Goal: Task Accomplishment & Management: Use online tool/utility

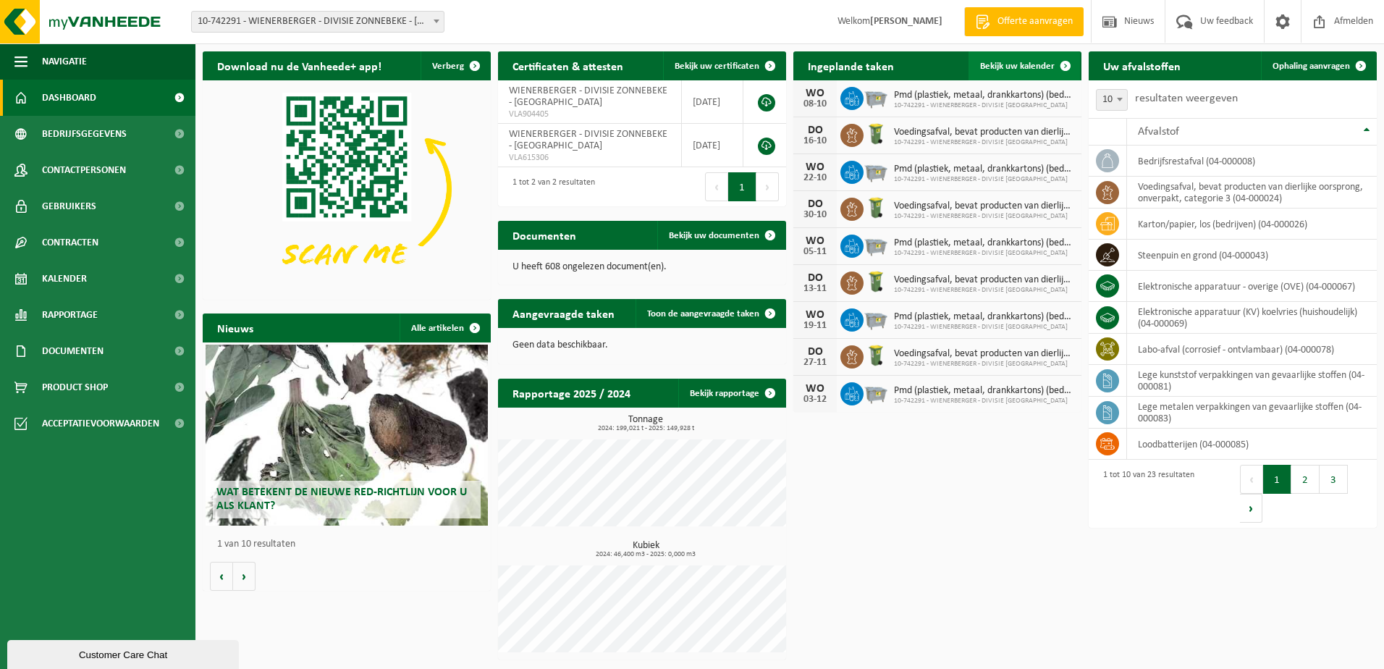
click at [1010, 59] on link "Bekijk uw kalender" at bounding box center [1025, 65] width 112 height 29
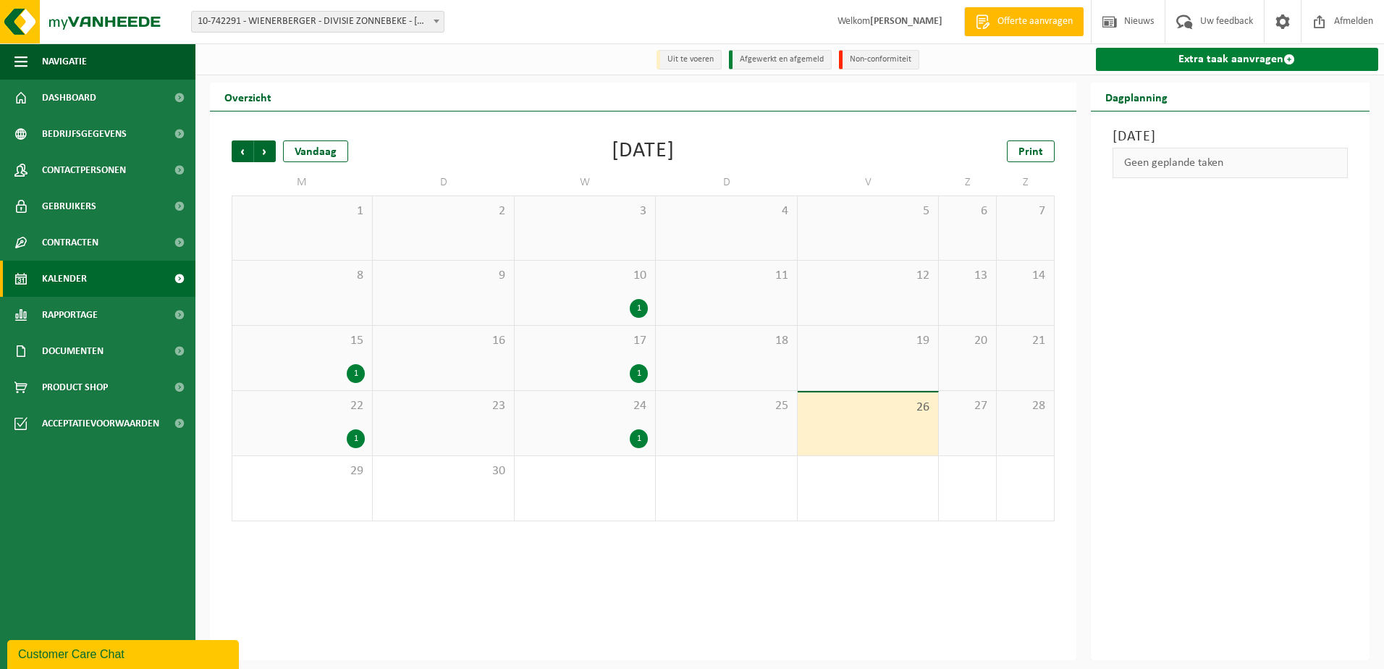
click at [1215, 65] on link "Extra taak aanvragen" at bounding box center [1237, 59] width 283 height 23
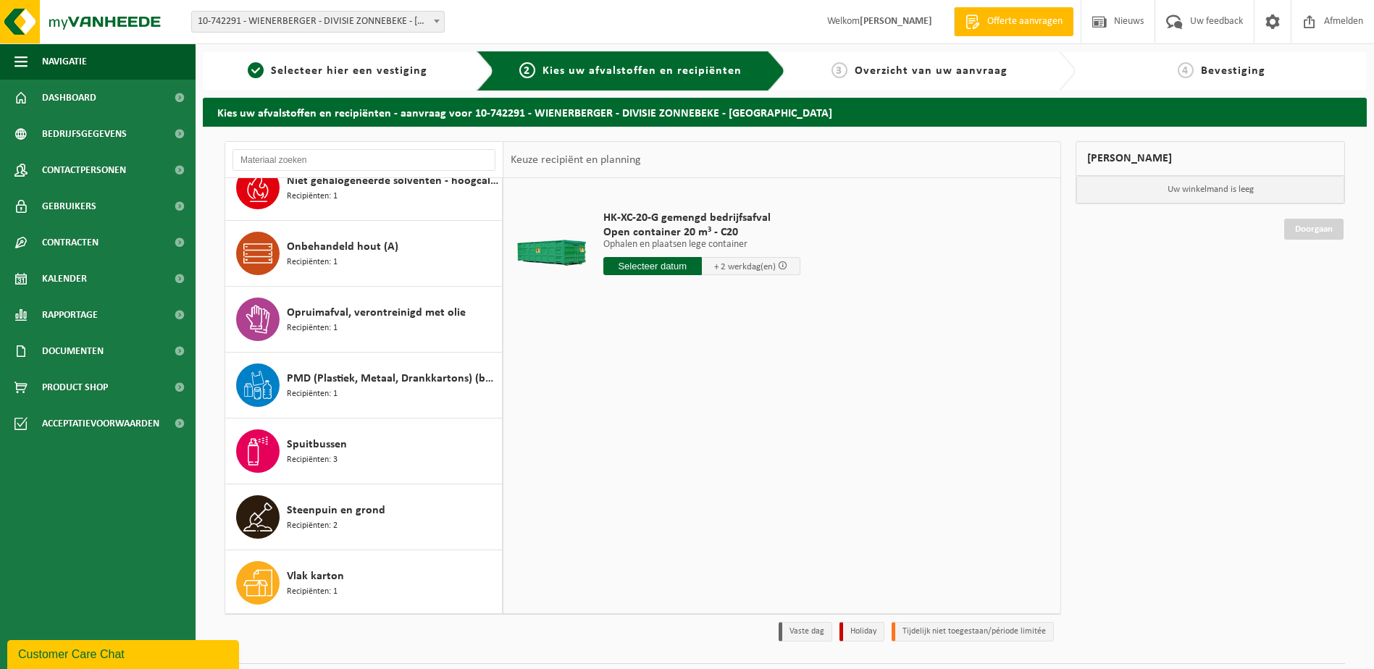
scroll to position [1014, 0]
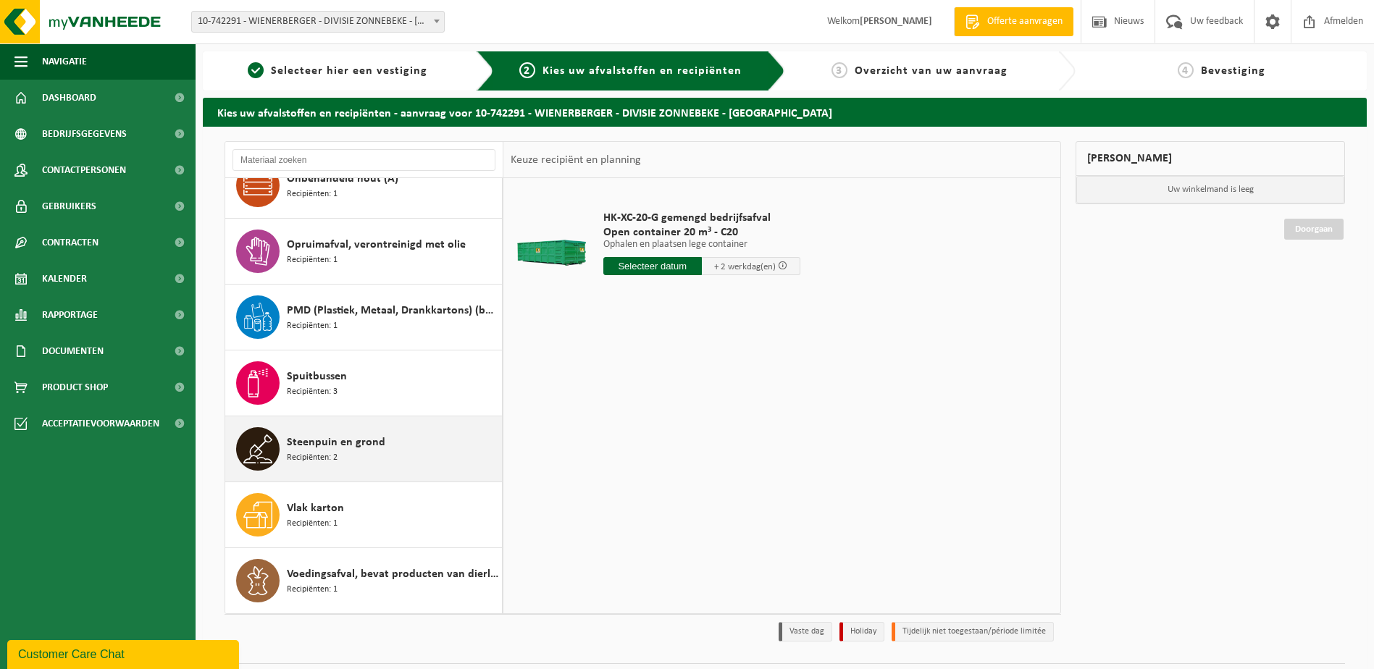
click at [342, 455] on div "Steenpuin en grond Recipiënten: 2" at bounding box center [392, 448] width 211 height 43
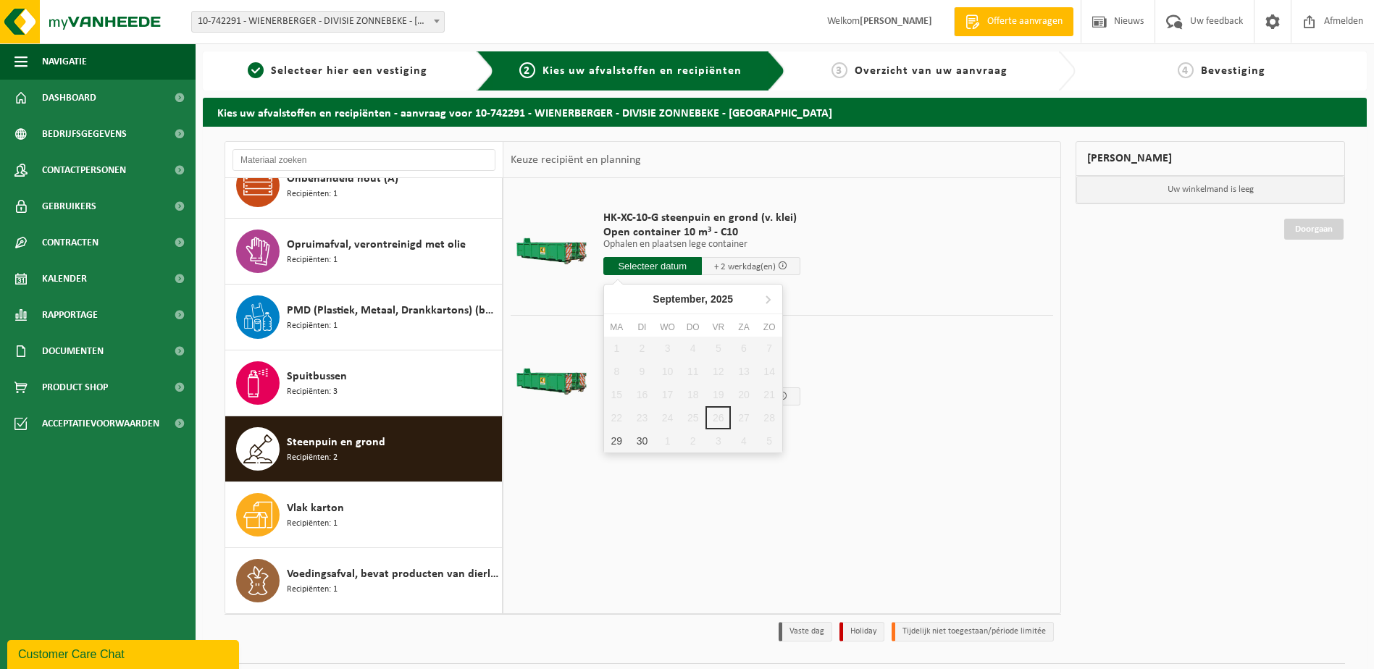
click at [671, 266] on input "text" at bounding box center [652, 266] width 98 height 18
click at [615, 439] on div "29" at bounding box center [616, 440] width 25 height 23
type input "Van 2025-09-29"
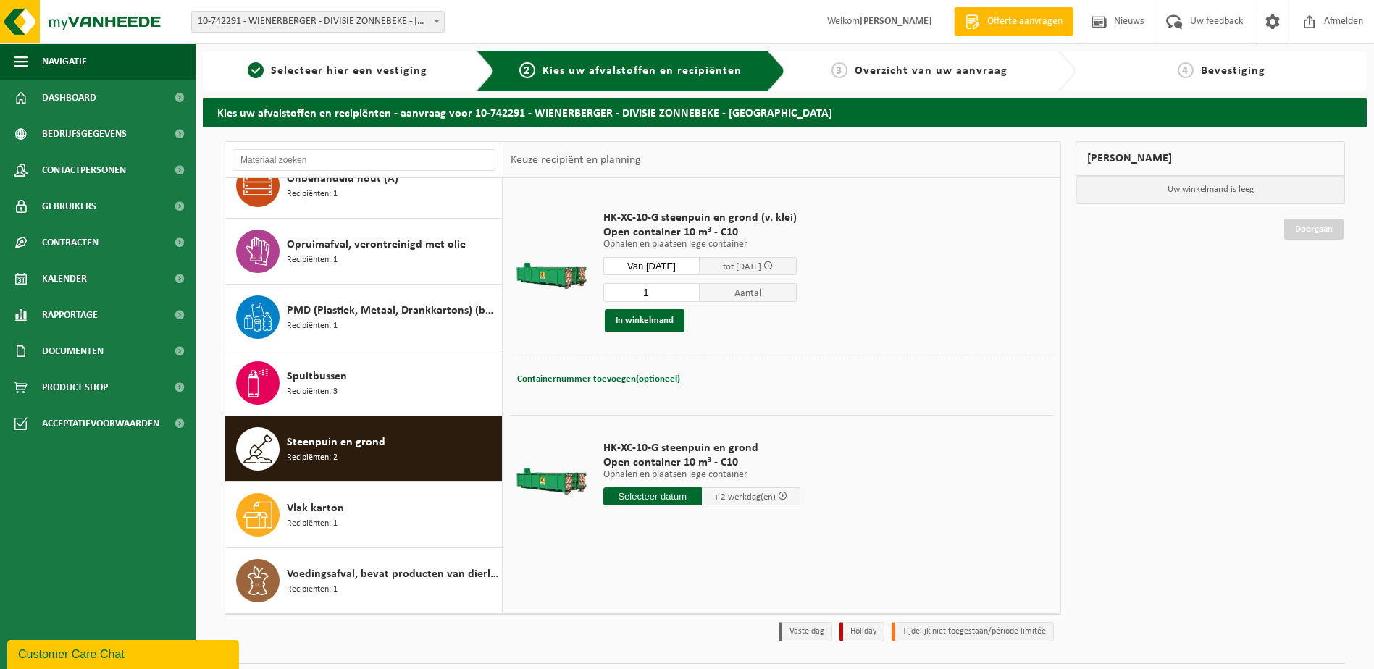
click at [629, 390] on div "Containernummer toevoegen(optioneel) Annuleren" at bounding box center [781, 379] width 542 height 43
click at [646, 377] on span "Containernummer toevoegen(optioneel)" at bounding box center [598, 378] width 163 height 9
type input "C10-690"
click at [664, 324] on button "In winkelmand" at bounding box center [645, 320] width 80 height 23
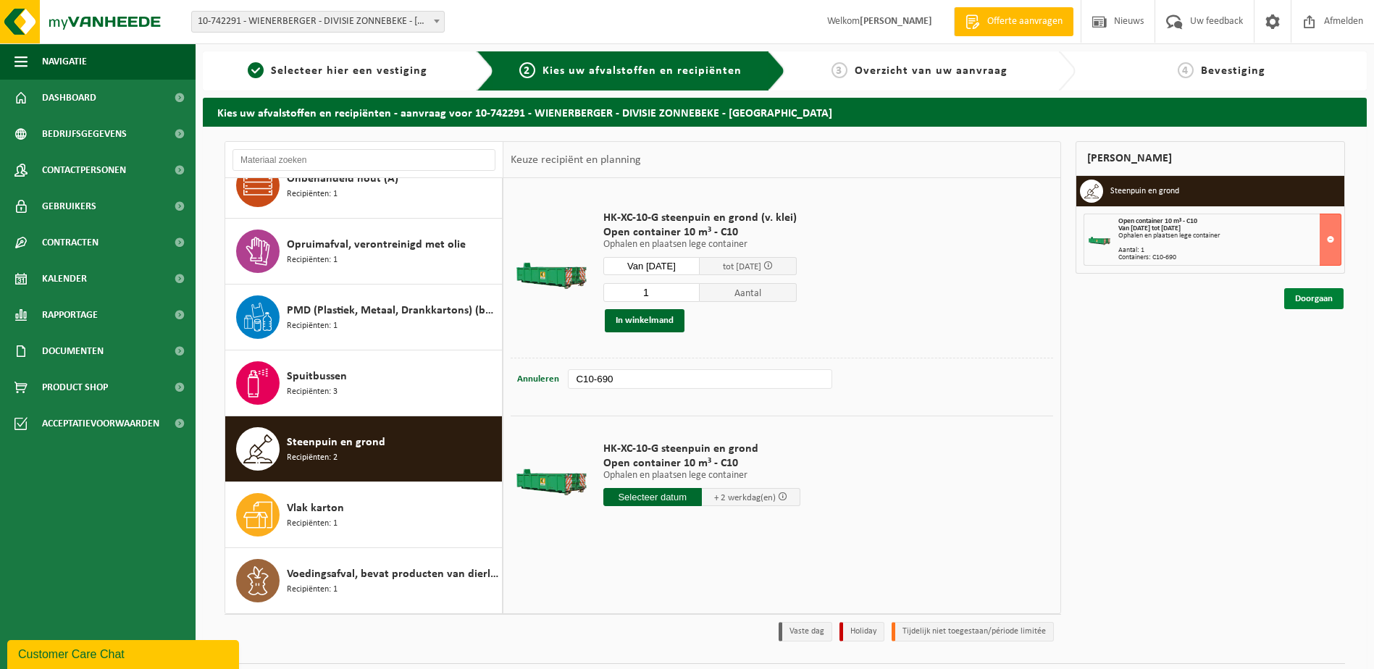
click at [1305, 305] on link "Doorgaan" at bounding box center [1313, 298] width 59 height 21
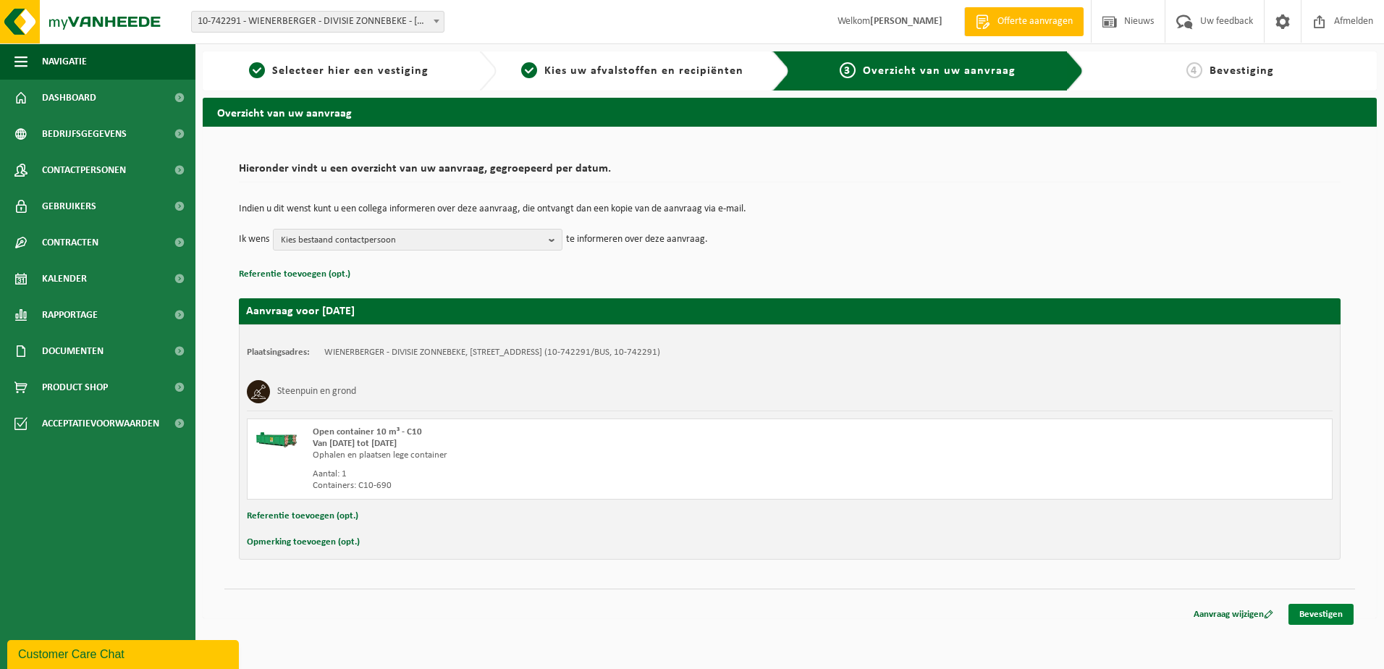
click at [1328, 607] on link "Bevestigen" at bounding box center [1321, 614] width 65 height 21
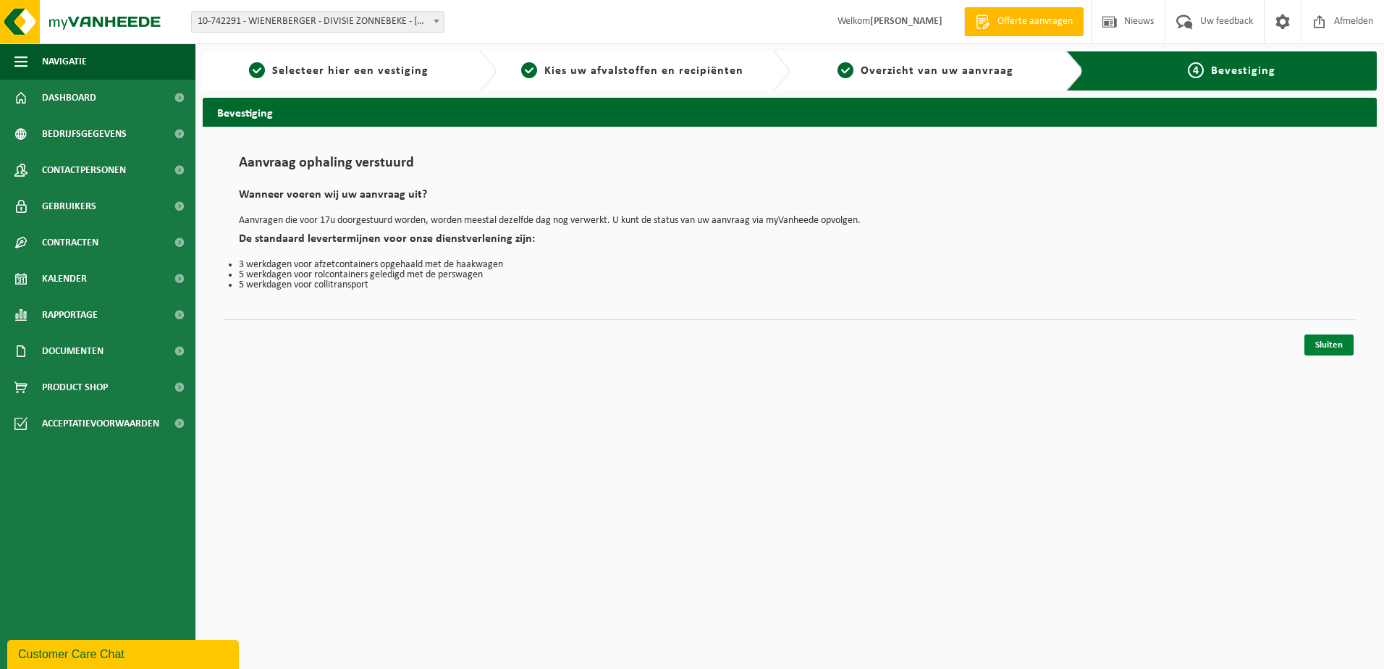
click at [1335, 335] on link "Sluiten" at bounding box center [1329, 345] width 49 height 21
